Goal: Use online tool/utility: Utilize a website feature to perform a specific function

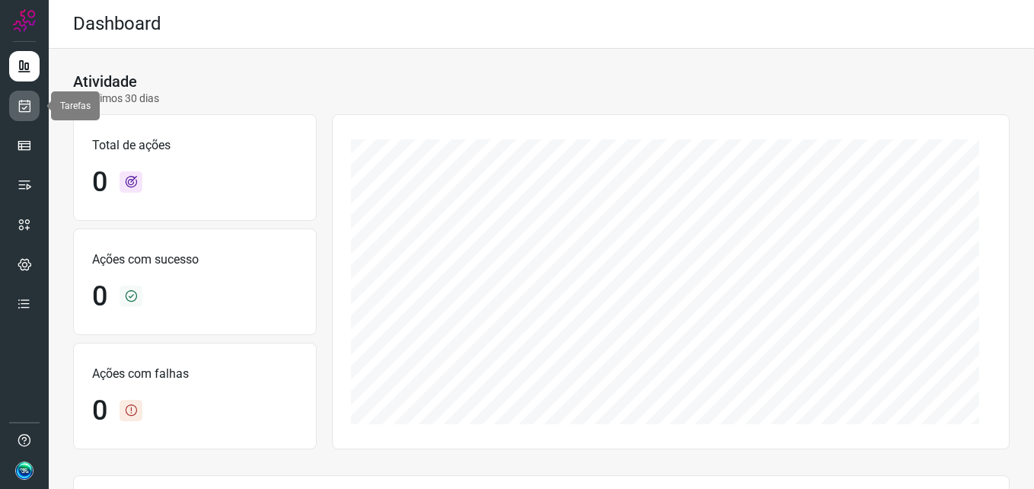
click at [21, 111] on icon at bounding box center [25, 105] width 16 height 15
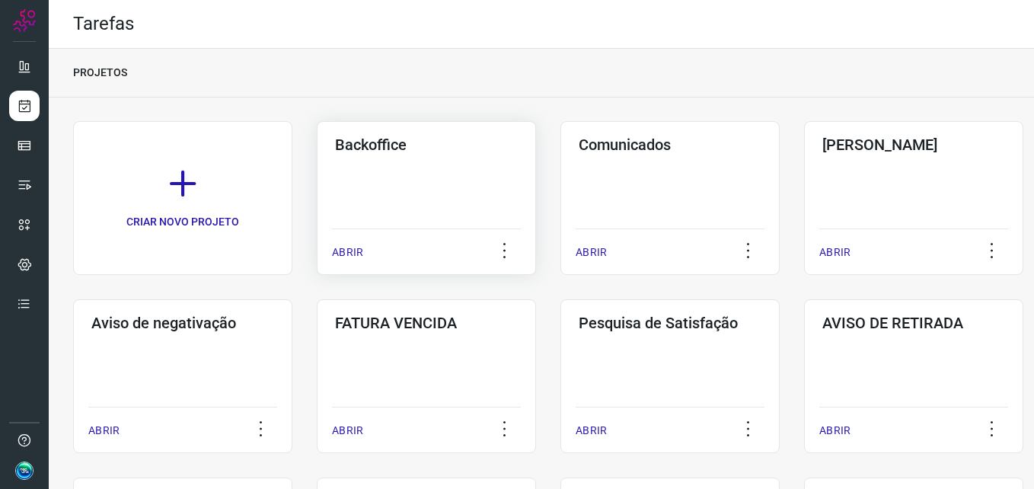
click at [424, 206] on div "Backoffice ABRIR" at bounding box center [426, 198] width 219 height 154
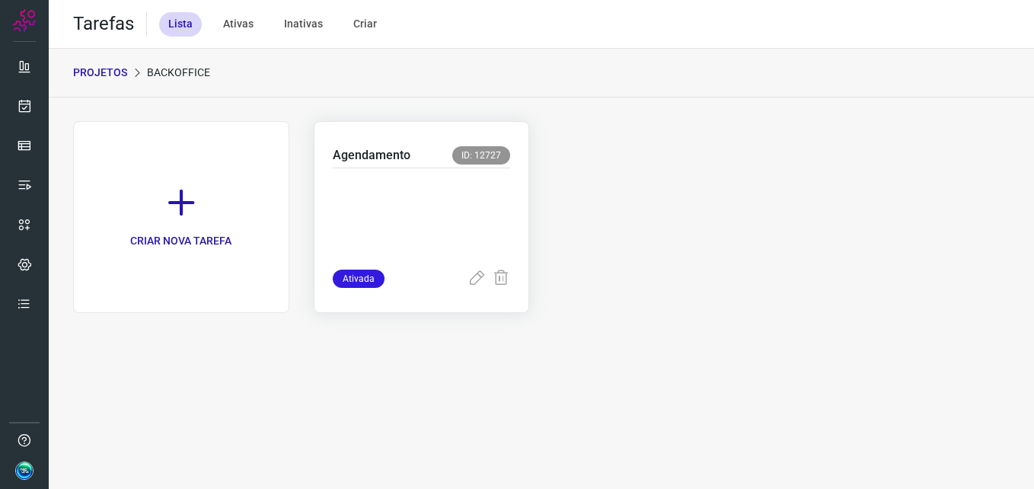
click at [445, 201] on p at bounding box center [422, 215] width 178 height 76
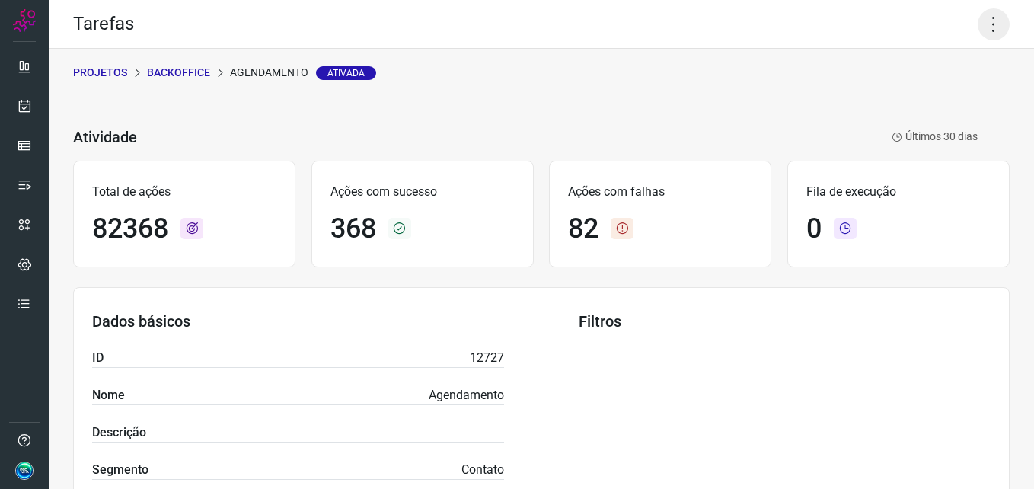
click at [984, 24] on icon at bounding box center [994, 24] width 32 height 32
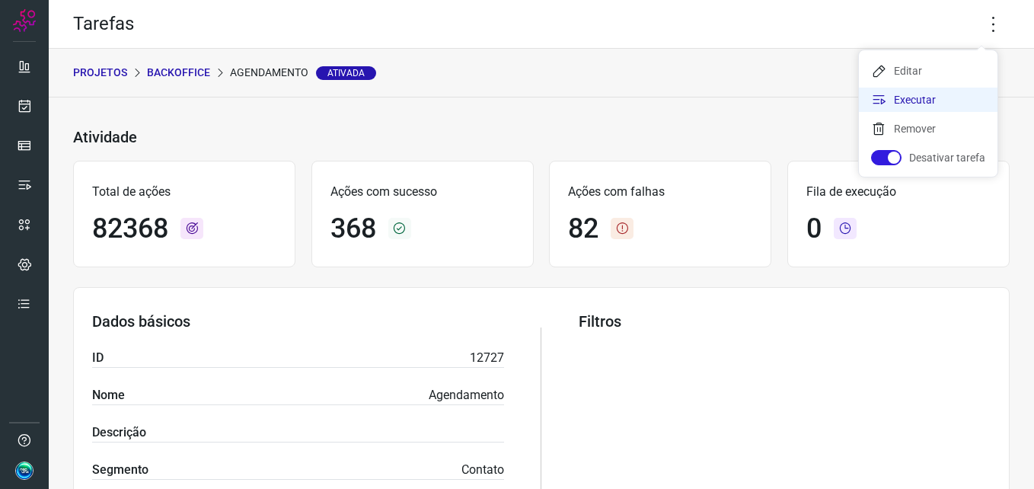
click at [930, 101] on li "Executar" at bounding box center [928, 100] width 139 height 24
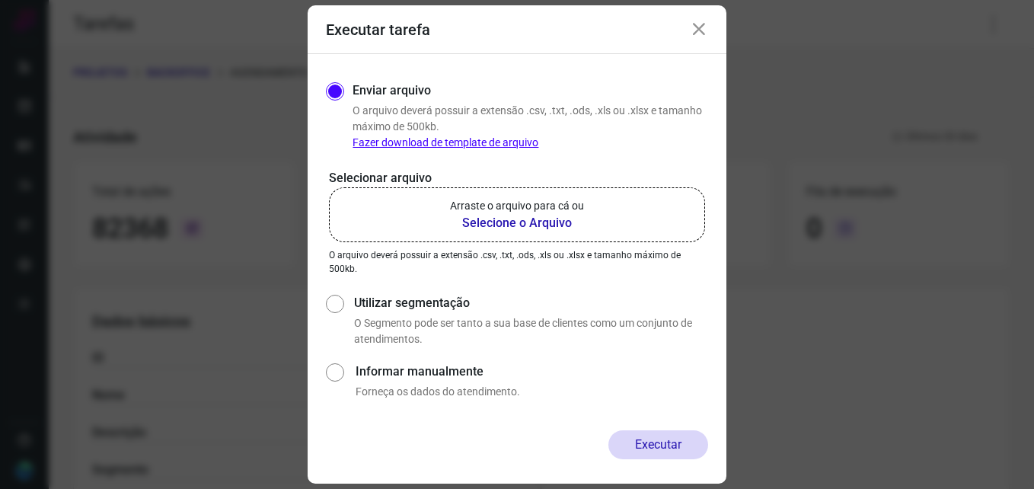
click at [537, 219] on b "Selecione o Arquivo" at bounding box center [517, 223] width 134 height 18
click at [0, 0] on input "Arraste o arquivo para cá ou Selecione o Arquivo" at bounding box center [0, 0] width 0 height 0
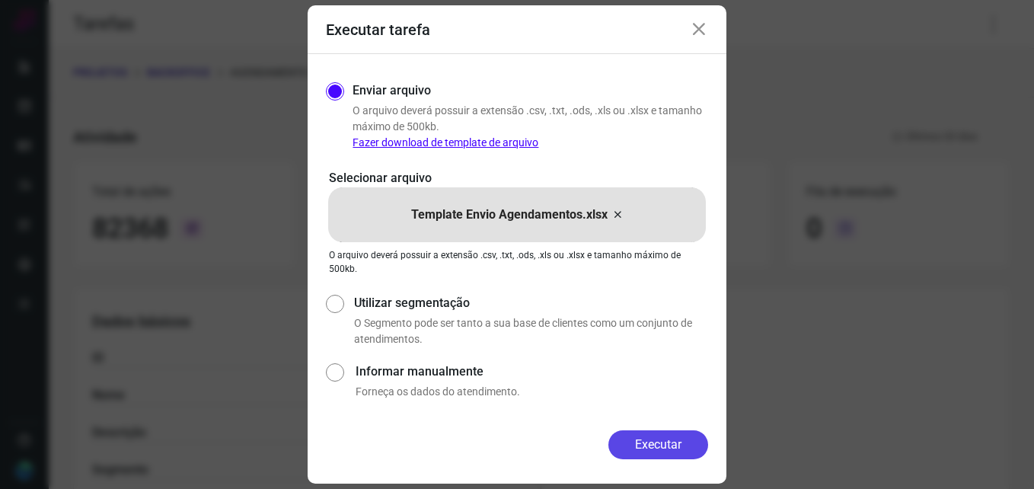
click at [656, 448] on button "Executar" at bounding box center [658, 444] width 100 height 29
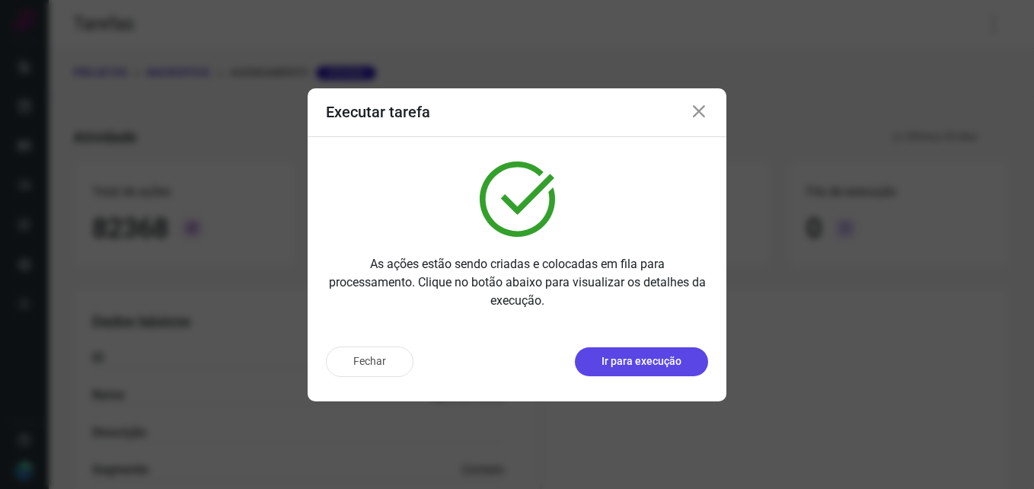
click at [631, 366] on p "Ir para execução" at bounding box center [642, 361] width 80 height 16
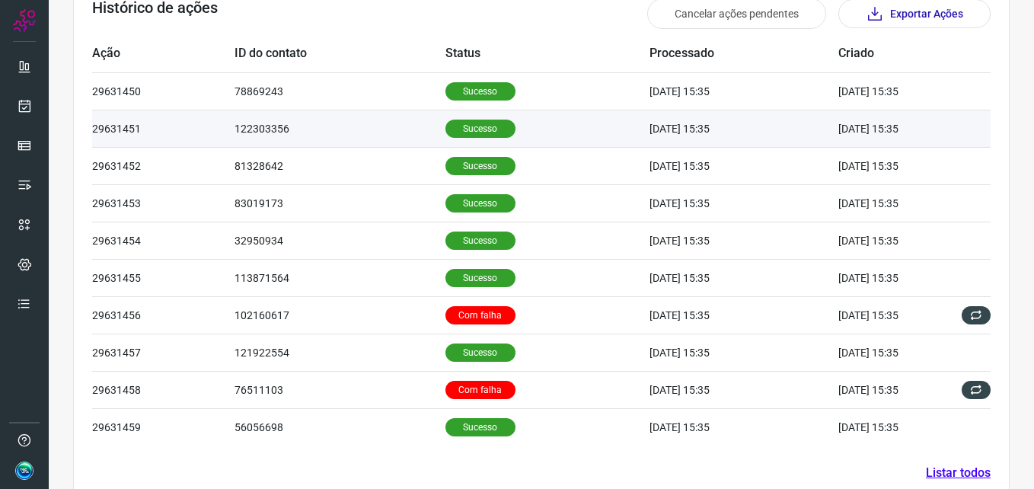
scroll to position [514, 0]
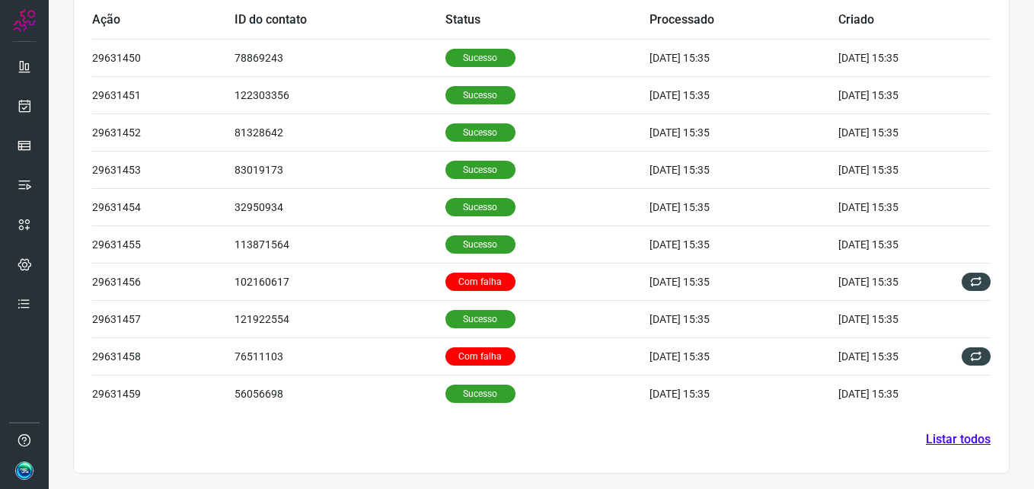
click at [958, 440] on link "Listar todos" at bounding box center [958, 439] width 65 height 18
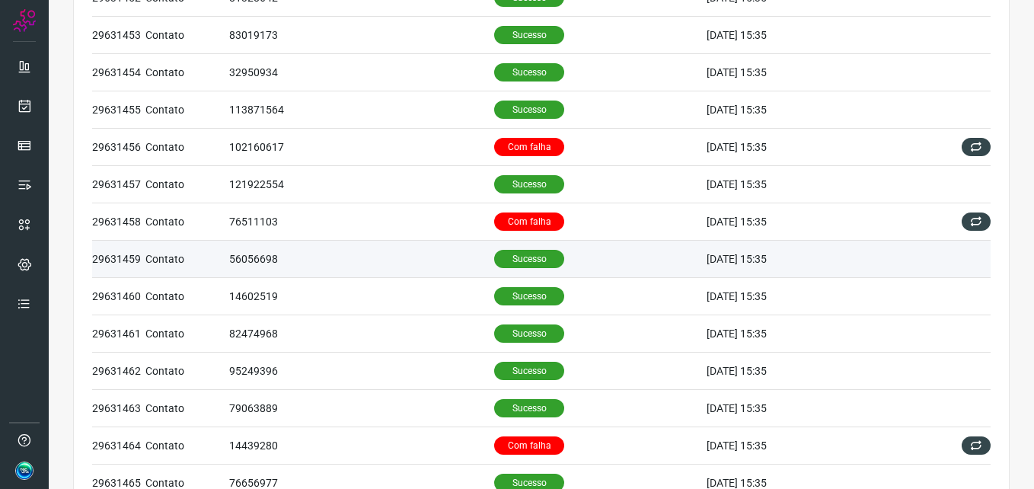
scroll to position [152, 0]
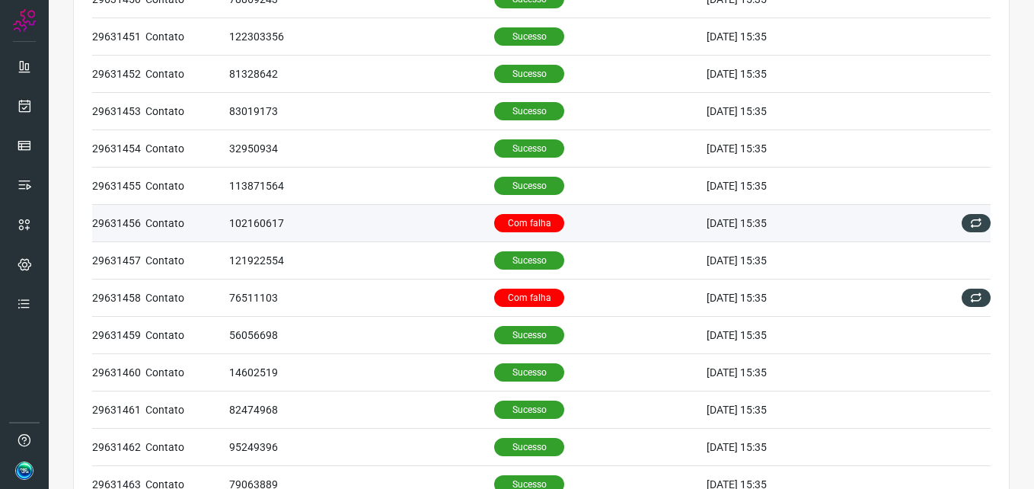
click at [506, 222] on p "Com falha" at bounding box center [529, 223] width 70 height 18
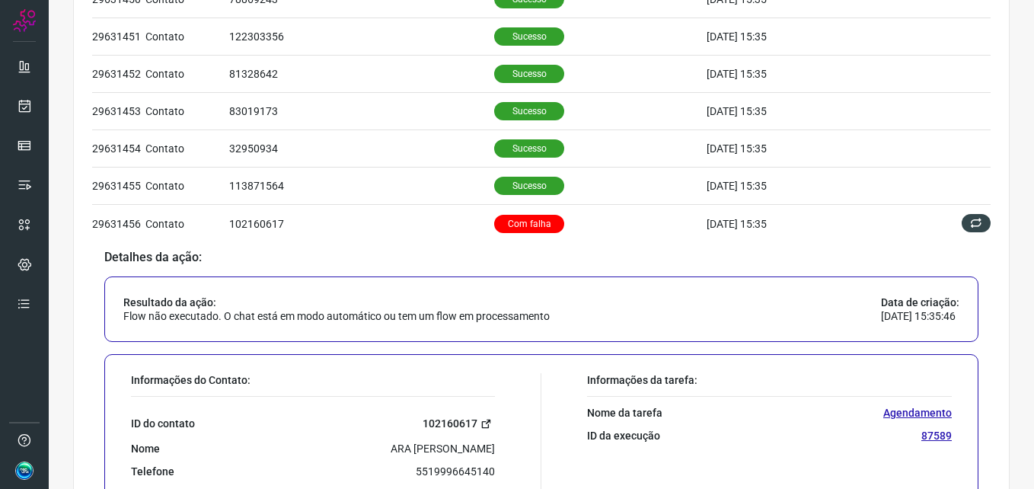
click at [429, 426] on link "102160617" at bounding box center [459, 424] width 72 height 18
